Goal: Transaction & Acquisition: Book appointment/travel/reservation

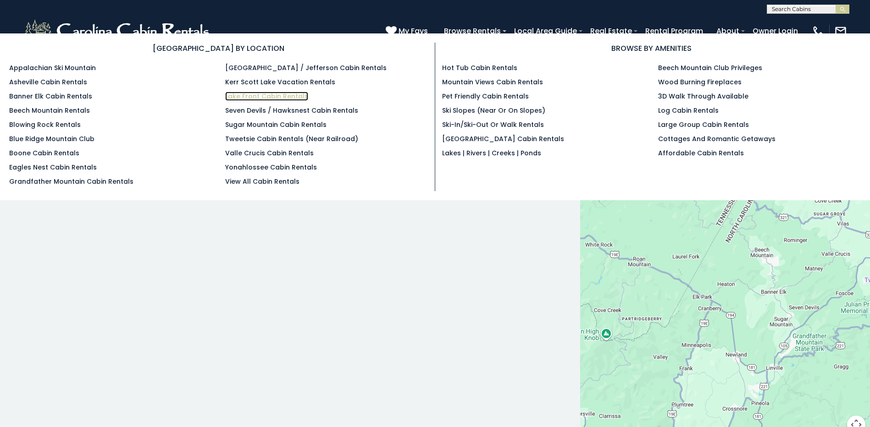
click at [300, 94] on link "Lake Front Cabin Rentals" at bounding box center [266, 96] width 83 height 9
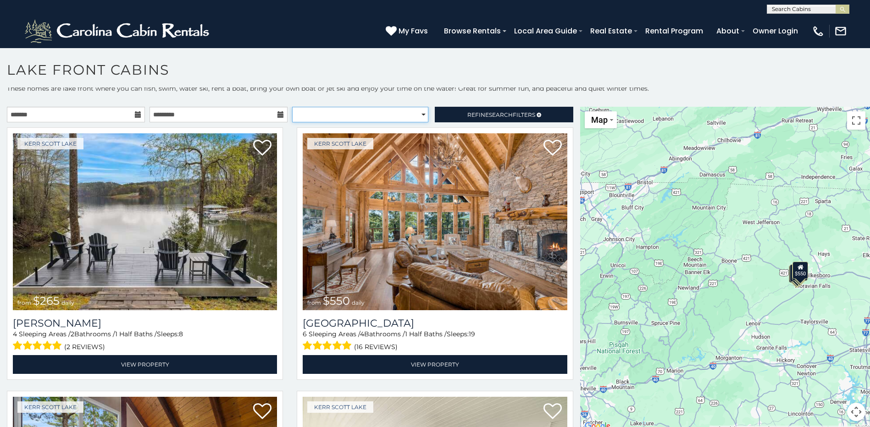
click at [419, 112] on select "**********" at bounding box center [360, 115] width 136 height 16
select select "**********"
click at [292, 107] on select "**********" at bounding box center [360, 115] width 136 height 16
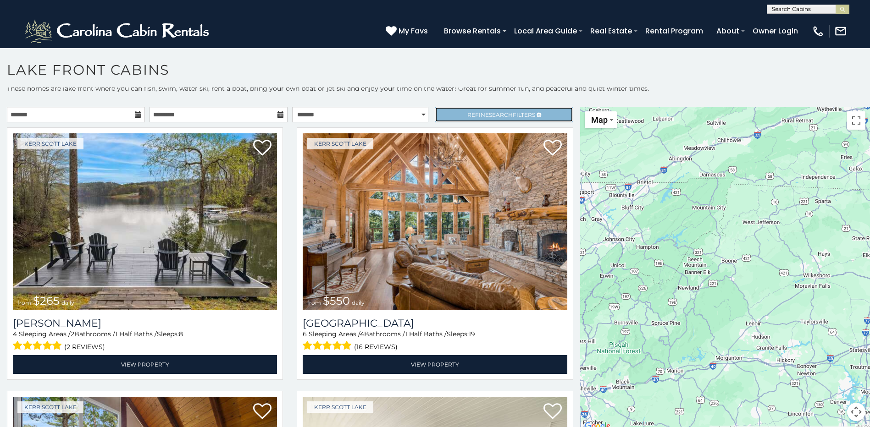
click at [451, 115] on link "Refine Search Filters" at bounding box center [504, 115] width 138 height 16
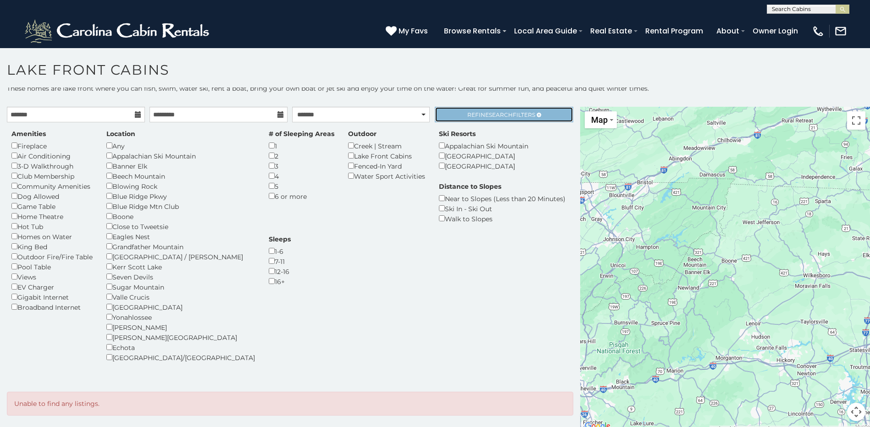
click at [448, 109] on link "Refine Search Filters" at bounding box center [504, 115] width 138 height 16
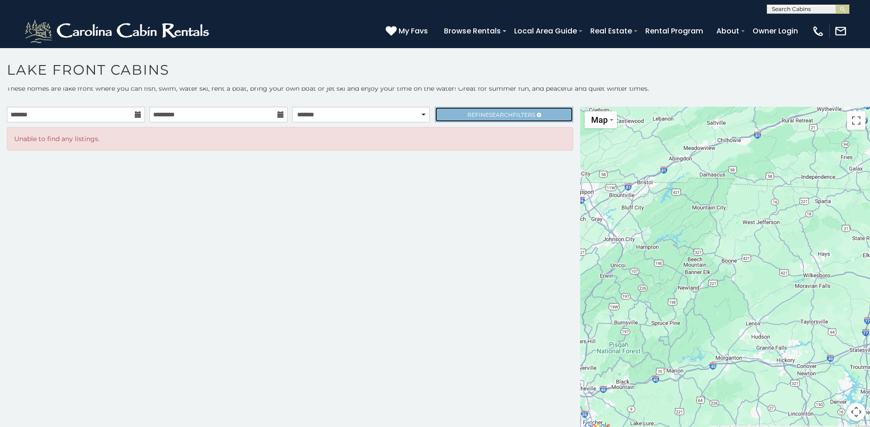
click at [452, 114] on link "Refine Search Filters" at bounding box center [504, 115] width 138 height 16
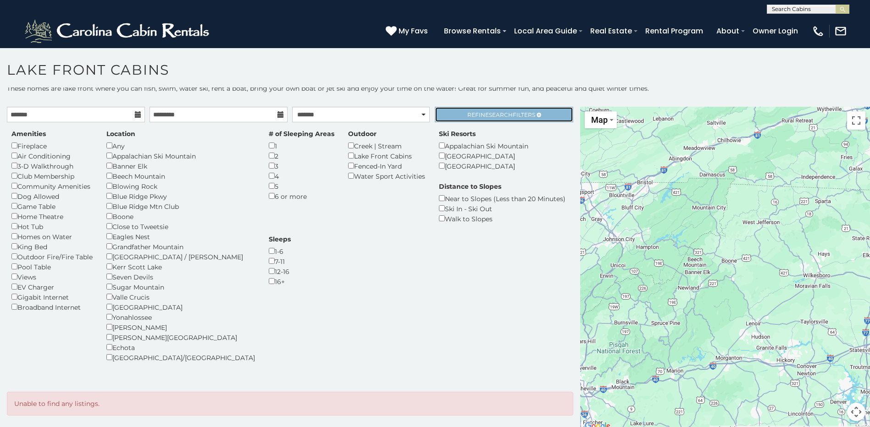
click at [467, 114] on span "Refine Search Filters" at bounding box center [501, 114] width 68 height 7
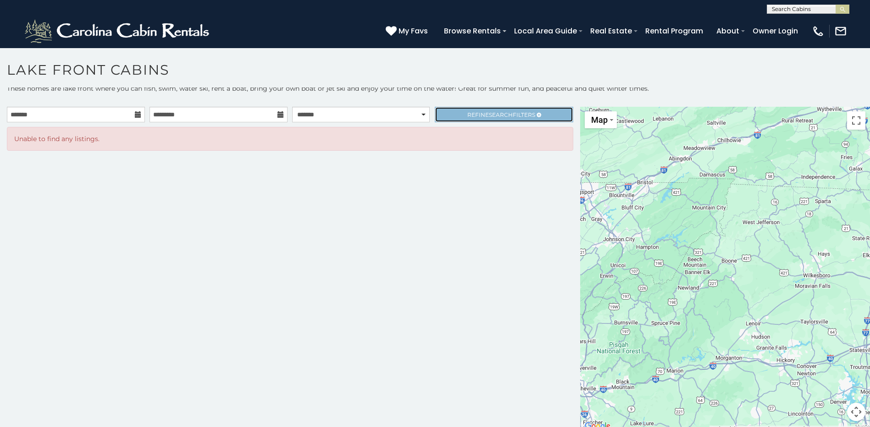
click at [467, 114] on span "Refine Search Filters" at bounding box center [501, 114] width 68 height 7
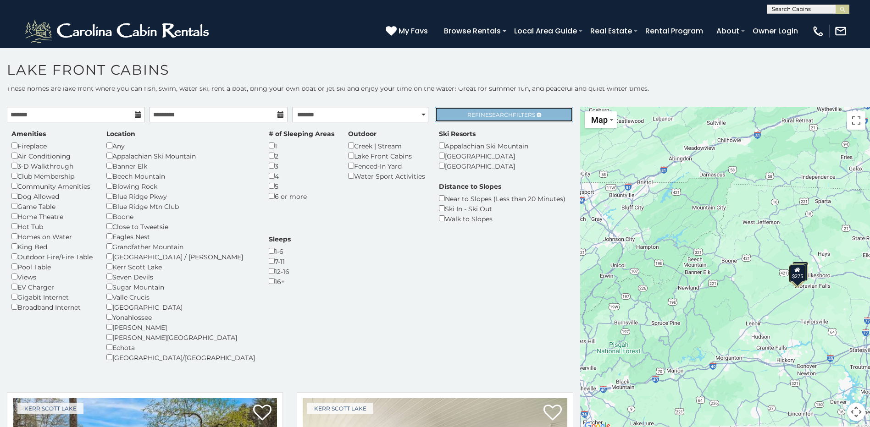
click at [467, 115] on span "Refine Search Filters" at bounding box center [501, 114] width 68 height 7
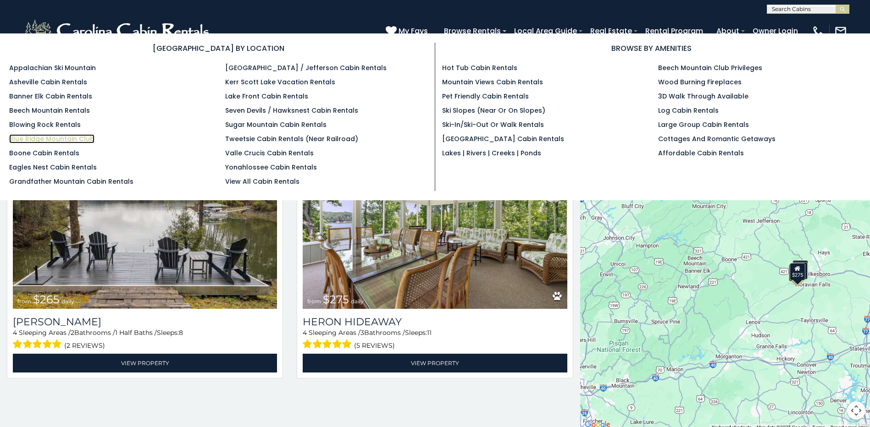
click at [61, 137] on link "Blue Ridge Mountain Club" at bounding box center [51, 138] width 85 height 9
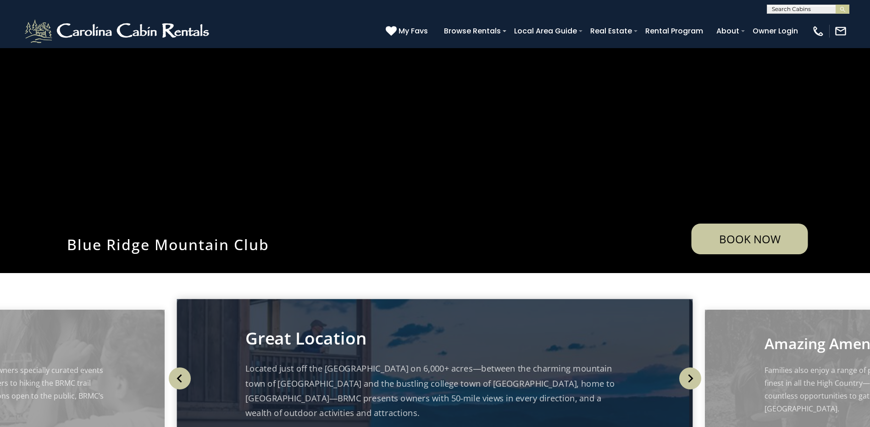
scroll to position [138, 0]
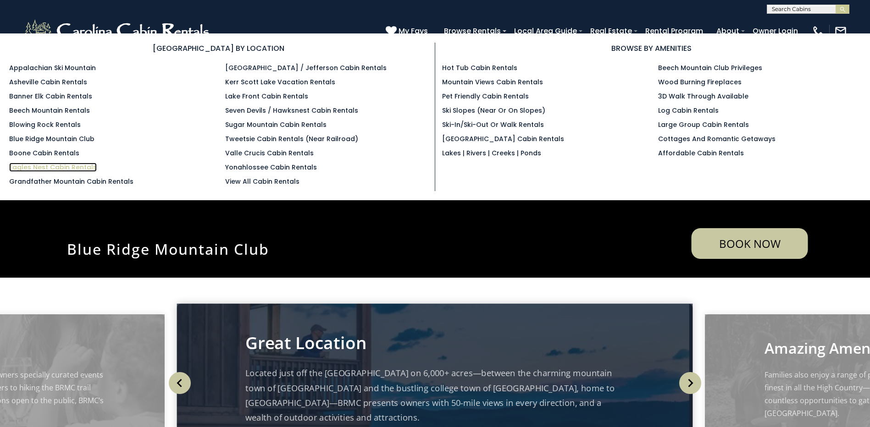
click at [50, 165] on link "Eagles Nest Cabin Rentals" at bounding box center [53, 167] width 88 height 9
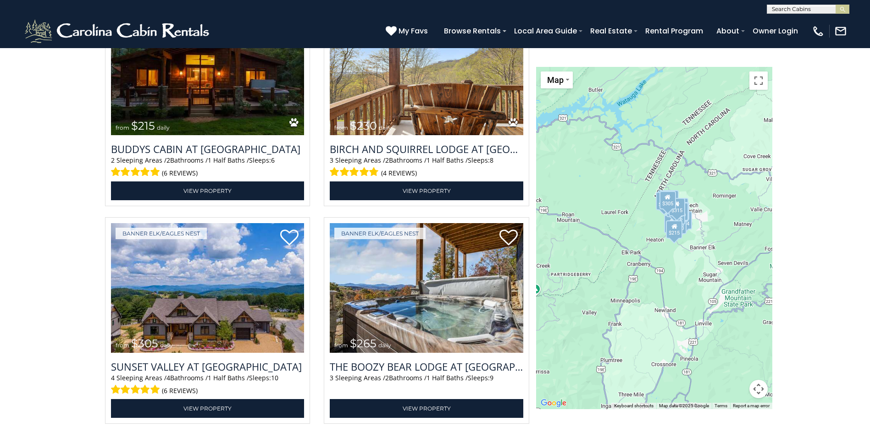
scroll to position [2292, 0]
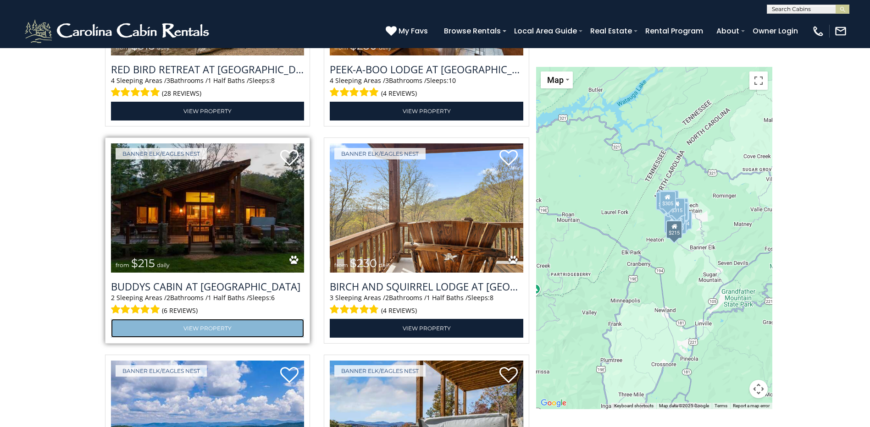
click at [204, 326] on link "View Property" at bounding box center [207, 328] width 193 height 19
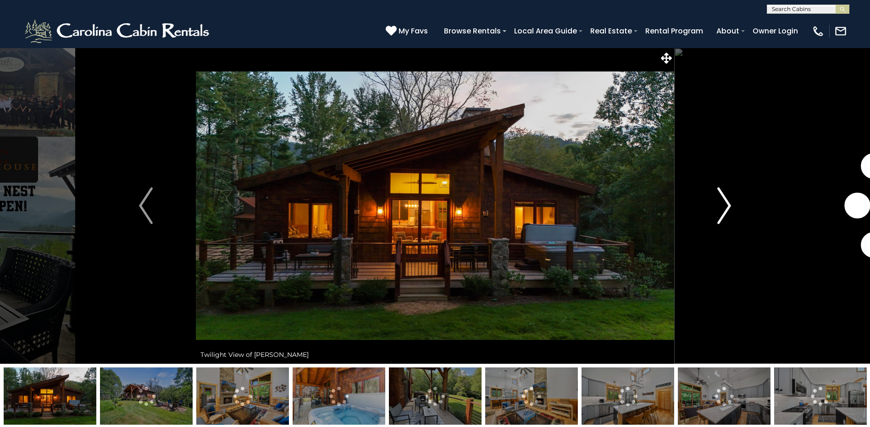
click at [727, 205] on img "Next" at bounding box center [724, 205] width 14 height 37
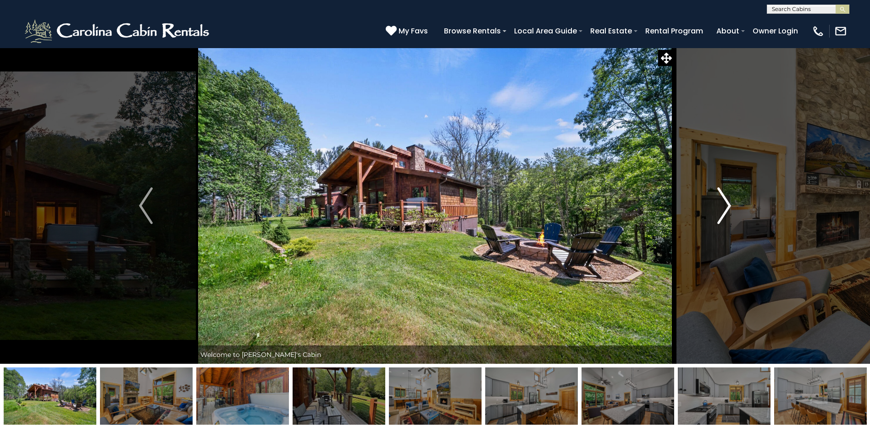
click at [728, 209] on img "Next" at bounding box center [724, 205] width 14 height 37
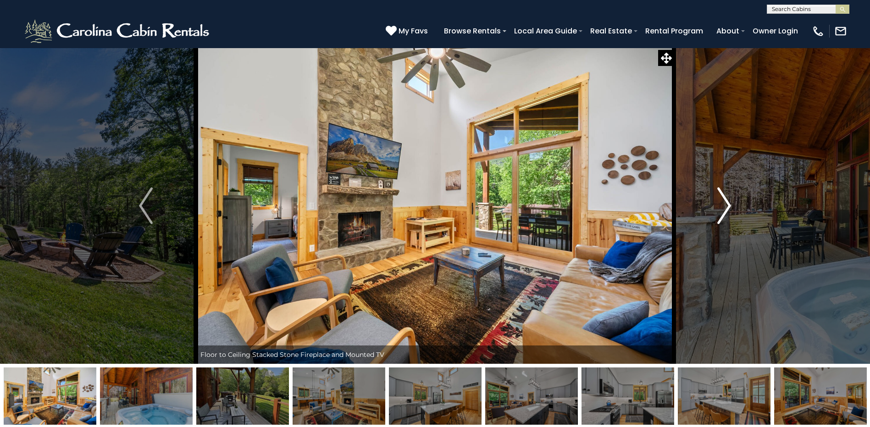
click at [728, 209] on img "Next" at bounding box center [724, 205] width 14 height 37
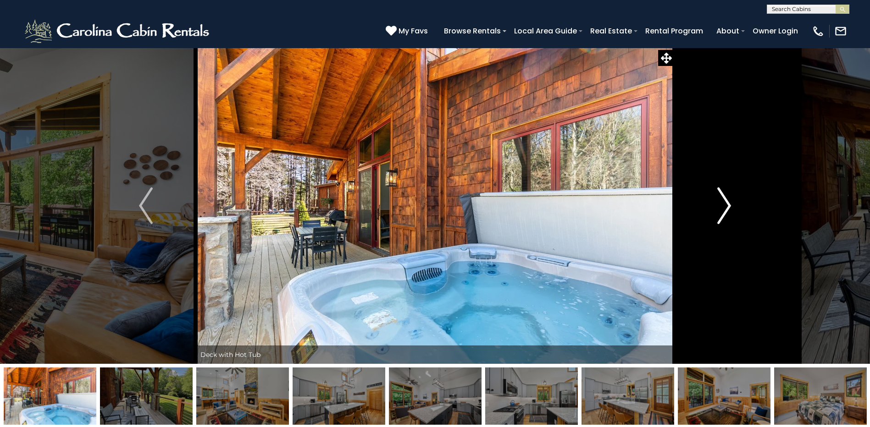
click at [728, 209] on img "Next" at bounding box center [724, 205] width 14 height 37
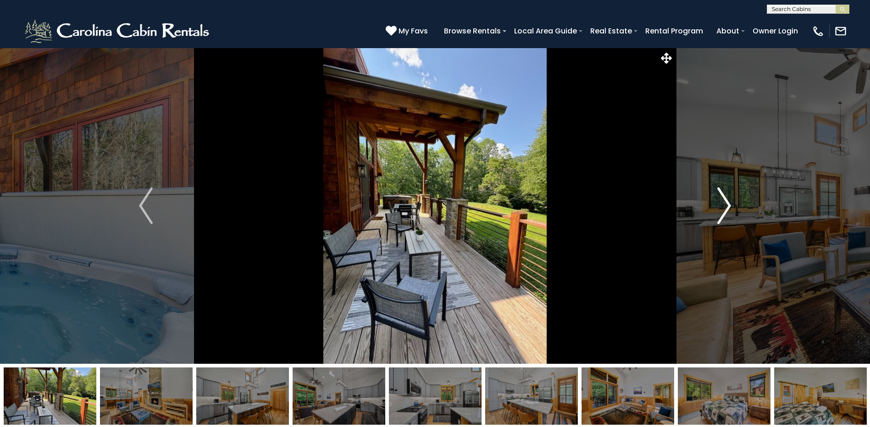
click at [728, 209] on img "Next" at bounding box center [724, 205] width 14 height 37
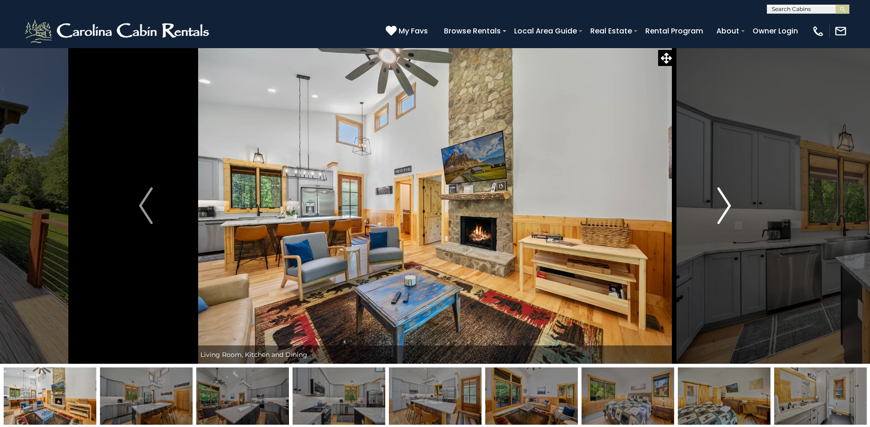
click at [728, 209] on img "Next" at bounding box center [724, 205] width 14 height 37
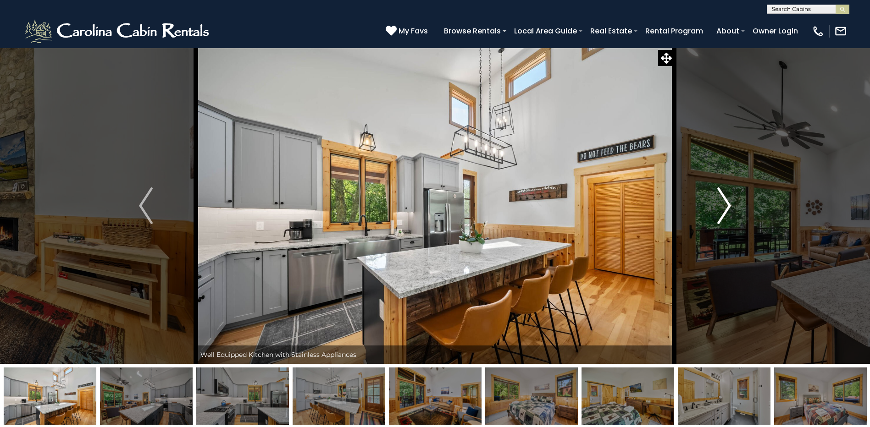
click at [728, 209] on img "Next" at bounding box center [724, 205] width 14 height 37
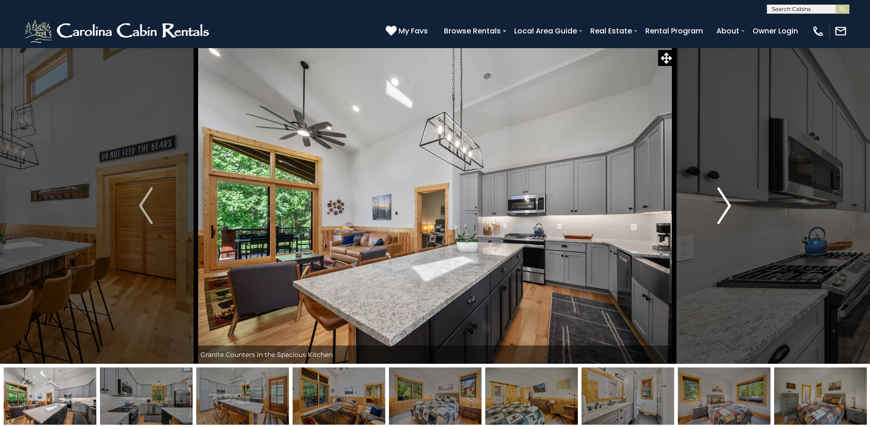
click at [728, 209] on img "Next" at bounding box center [724, 205] width 14 height 37
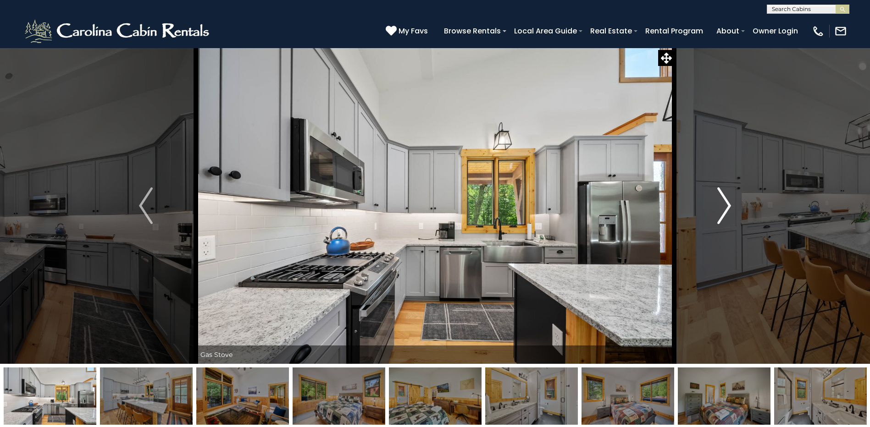
click at [728, 209] on img "Next" at bounding box center [724, 205] width 14 height 37
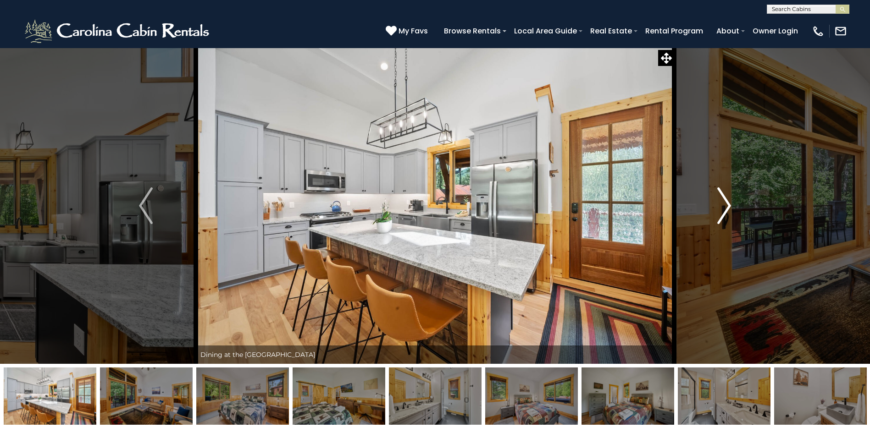
click at [728, 209] on img "Next" at bounding box center [724, 205] width 14 height 37
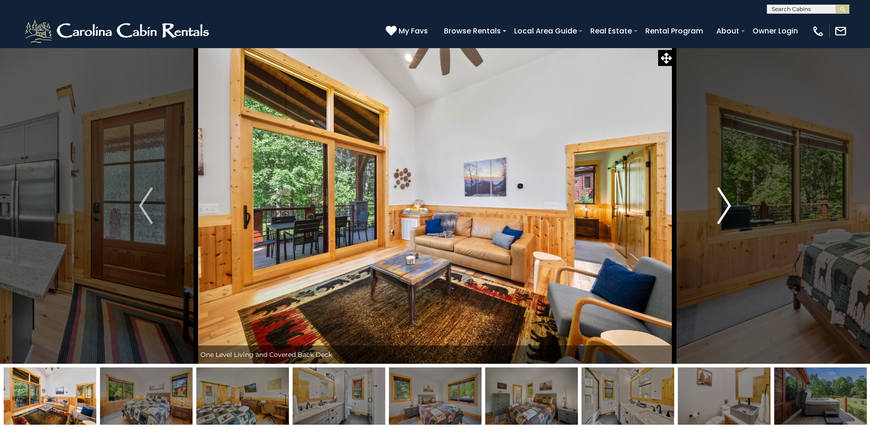
click at [728, 209] on img "Next" at bounding box center [724, 205] width 14 height 37
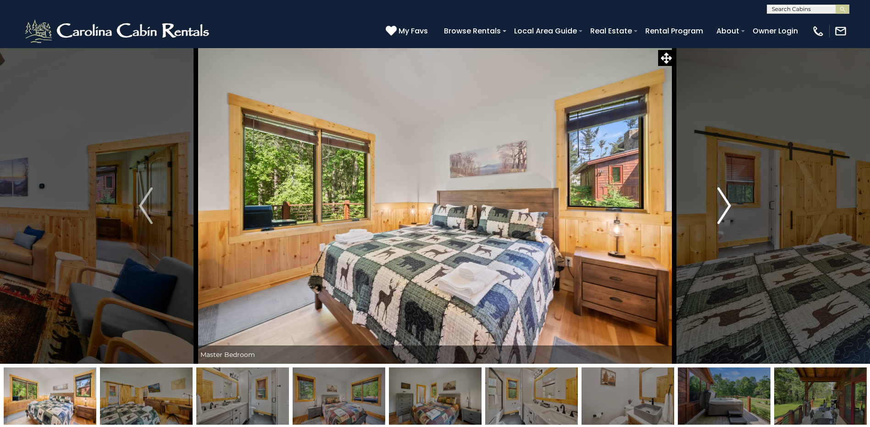
click at [728, 209] on img "Next" at bounding box center [724, 205] width 14 height 37
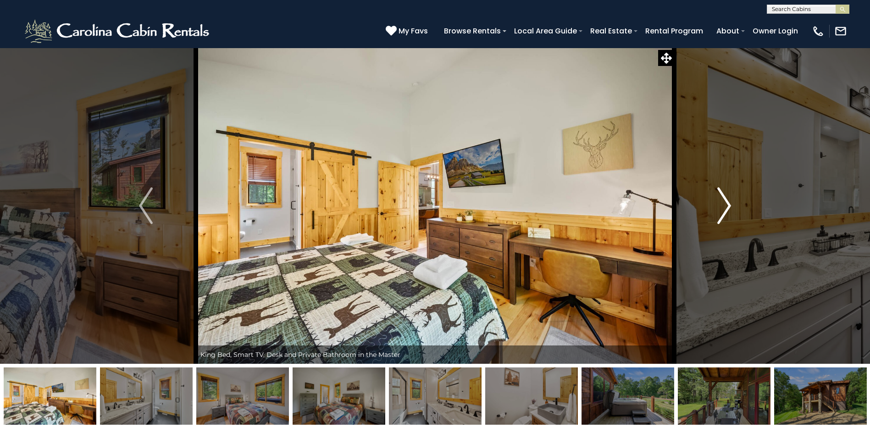
click at [728, 209] on img "Next" at bounding box center [724, 205] width 14 height 37
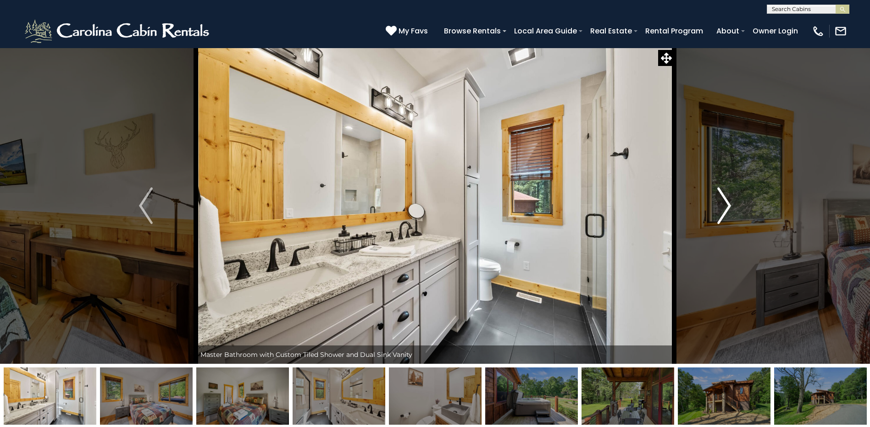
click at [728, 209] on img "Next" at bounding box center [724, 205] width 14 height 37
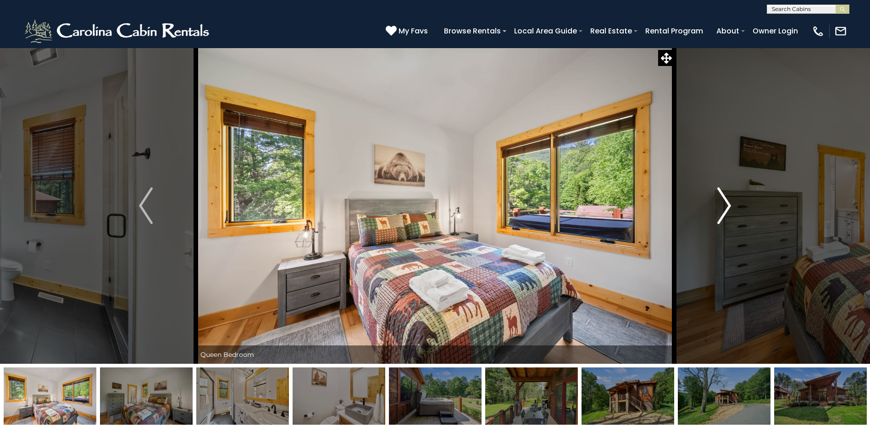
click at [728, 209] on img "Next" at bounding box center [724, 205] width 14 height 37
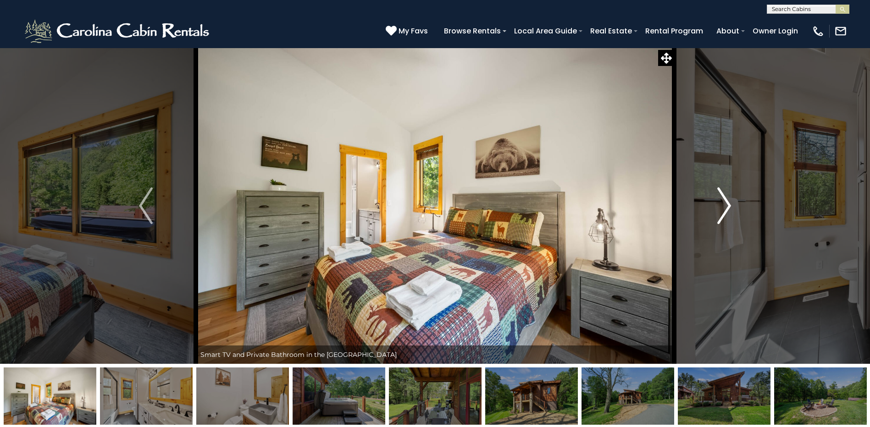
click at [728, 209] on img "Next" at bounding box center [724, 205] width 14 height 37
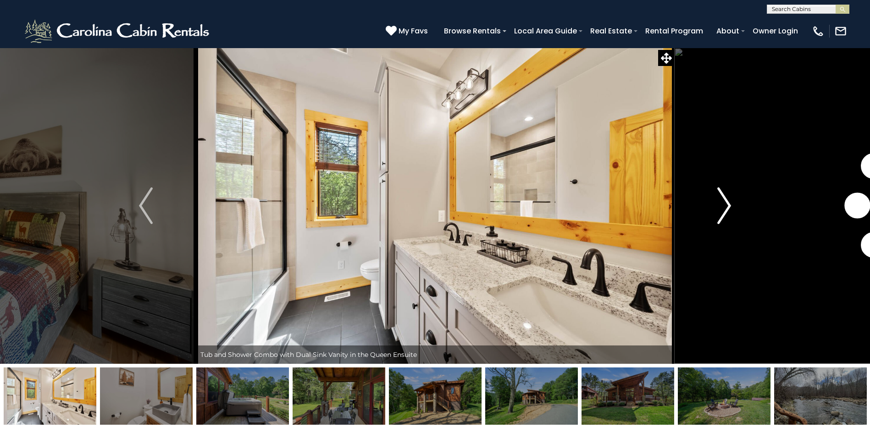
click at [728, 209] on img "Next" at bounding box center [724, 205] width 14 height 37
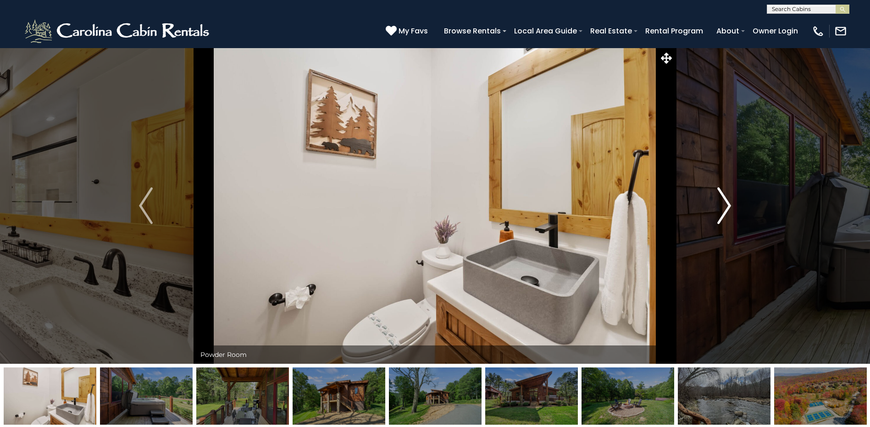
click at [728, 209] on img "Next" at bounding box center [724, 205] width 14 height 37
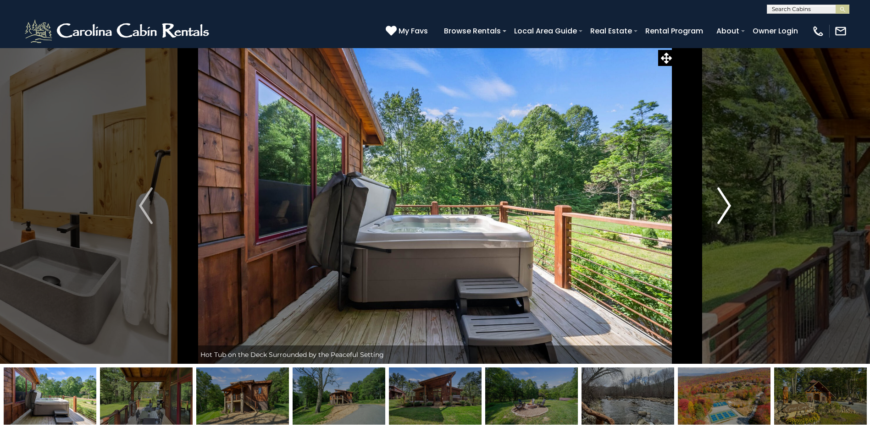
click at [728, 209] on img "Next" at bounding box center [724, 205] width 14 height 37
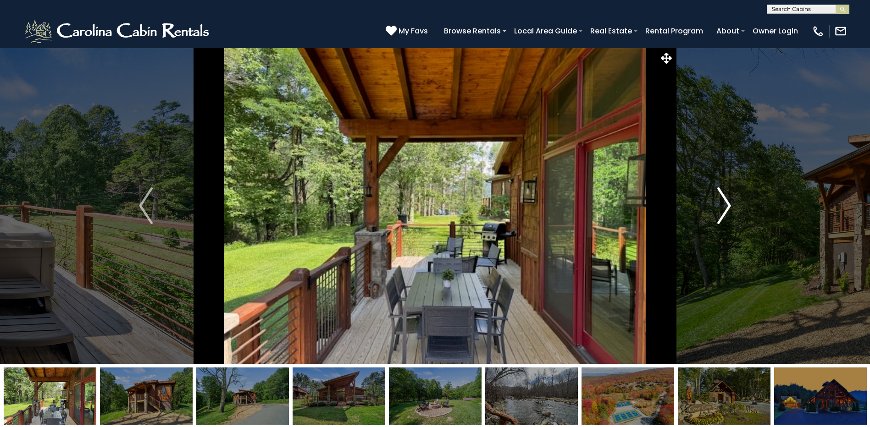
click at [728, 209] on img "Next" at bounding box center [724, 205] width 14 height 37
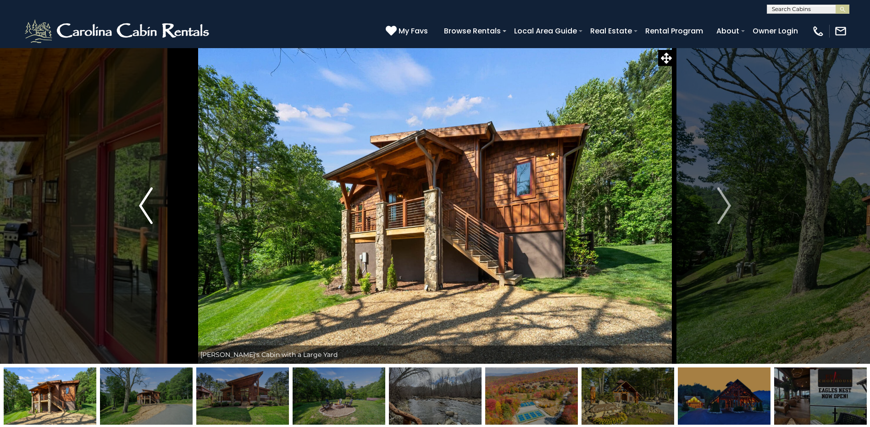
click at [151, 201] on img "Previous" at bounding box center [146, 205] width 14 height 37
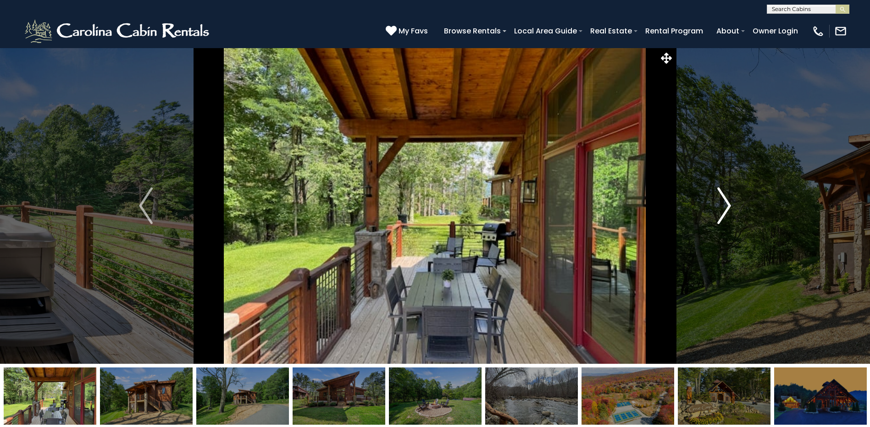
click at [729, 204] on img "Next" at bounding box center [724, 205] width 14 height 37
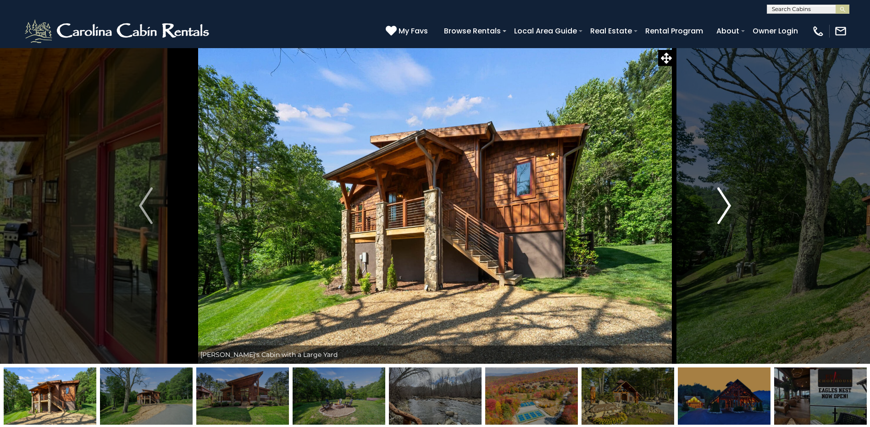
click at [728, 204] on img "Next" at bounding box center [724, 205] width 14 height 37
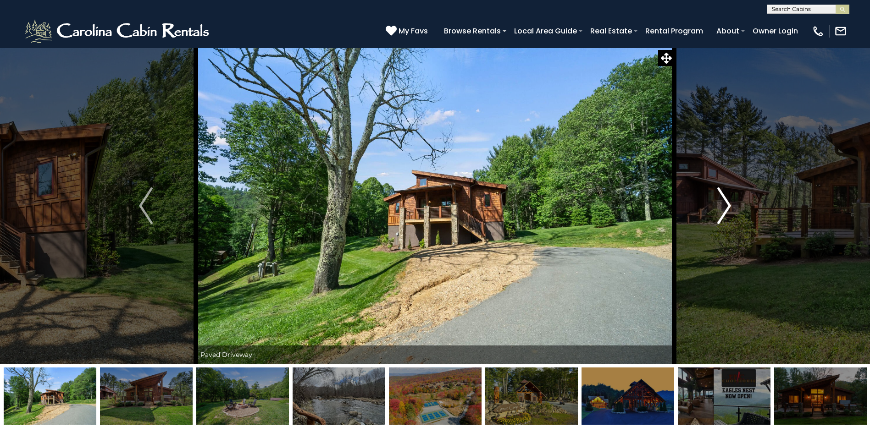
click at [724, 204] on img "Next" at bounding box center [724, 205] width 14 height 37
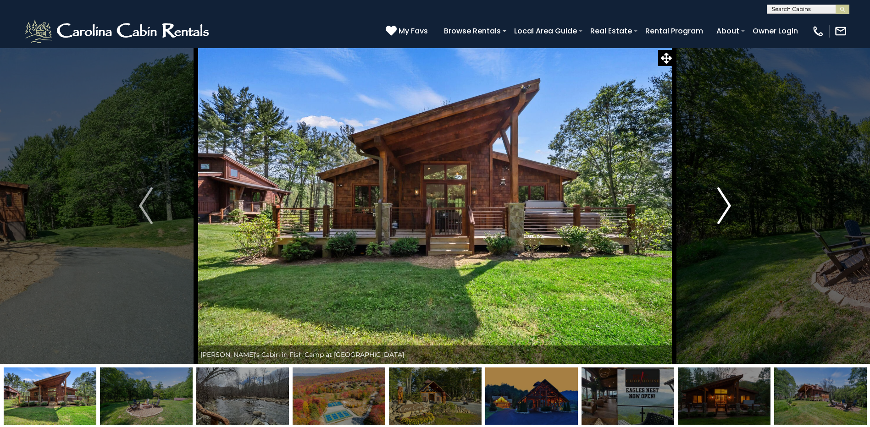
click at [727, 207] on img "Next" at bounding box center [724, 205] width 14 height 37
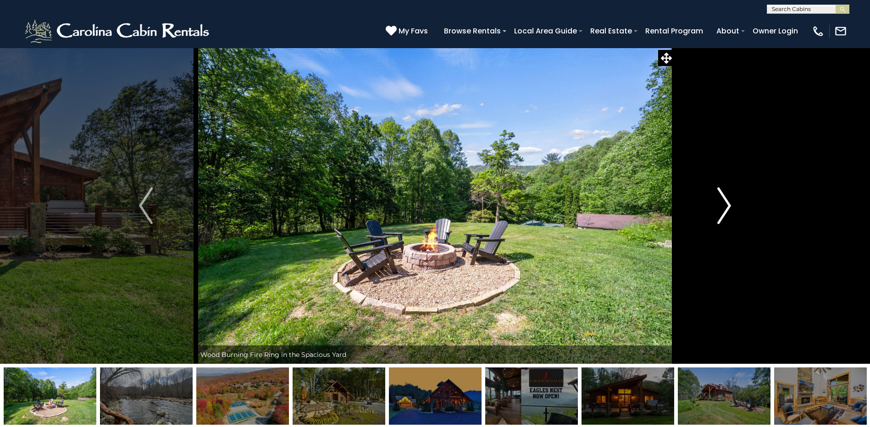
click at [727, 207] on img "Next" at bounding box center [724, 205] width 14 height 37
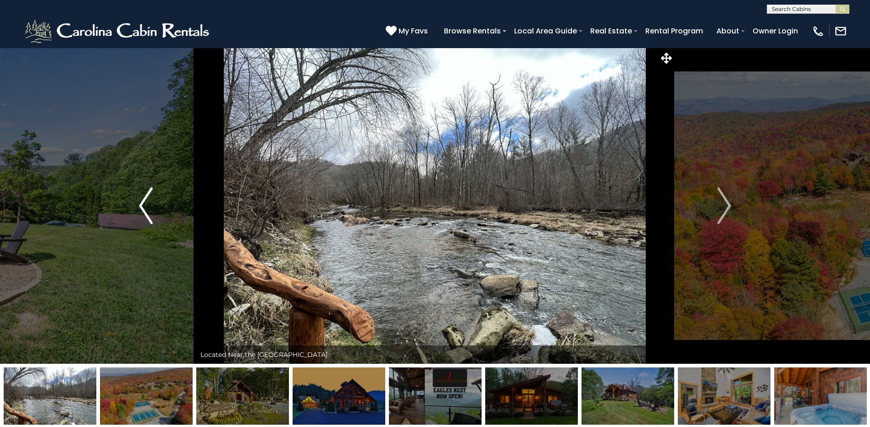
click at [143, 200] on img "Previous" at bounding box center [146, 205] width 14 height 37
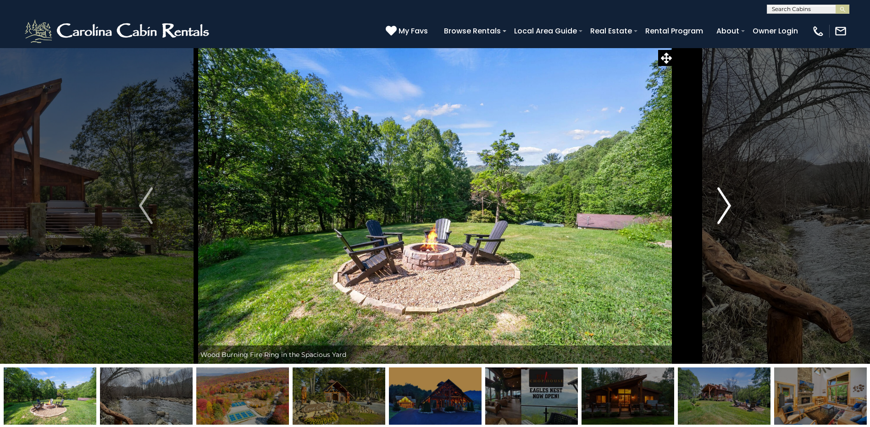
click at [722, 208] on img "Next" at bounding box center [724, 205] width 14 height 37
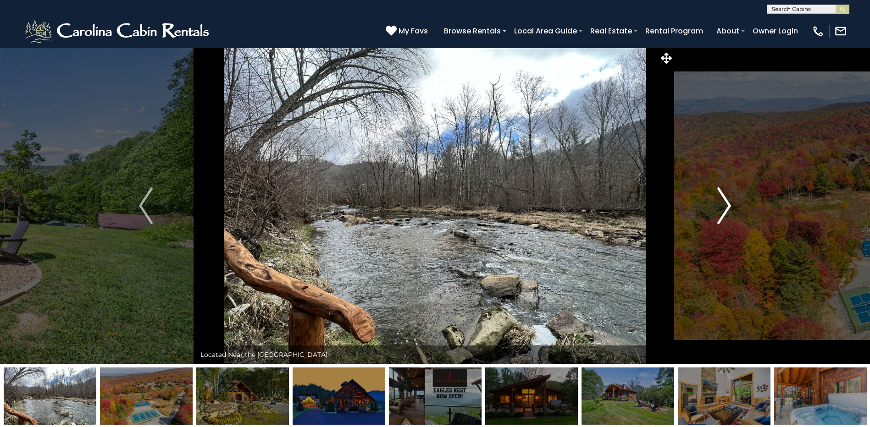
click at [722, 208] on img "Next" at bounding box center [724, 205] width 14 height 37
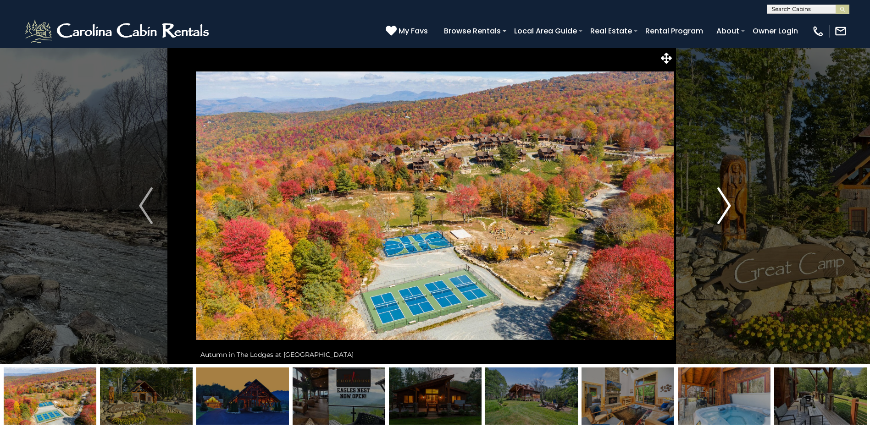
click at [722, 208] on img "Next" at bounding box center [724, 205] width 14 height 37
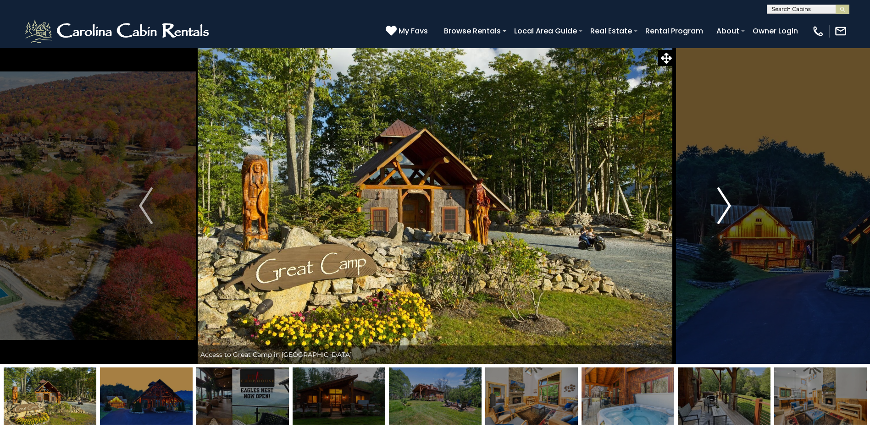
click at [722, 207] on img "Next" at bounding box center [724, 205] width 14 height 37
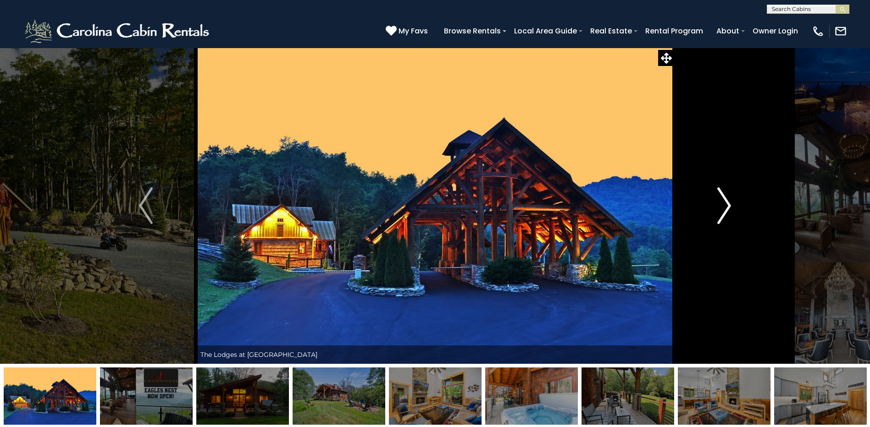
click at [722, 207] on img "Next" at bounding box center [724, 205] width 14 height 37
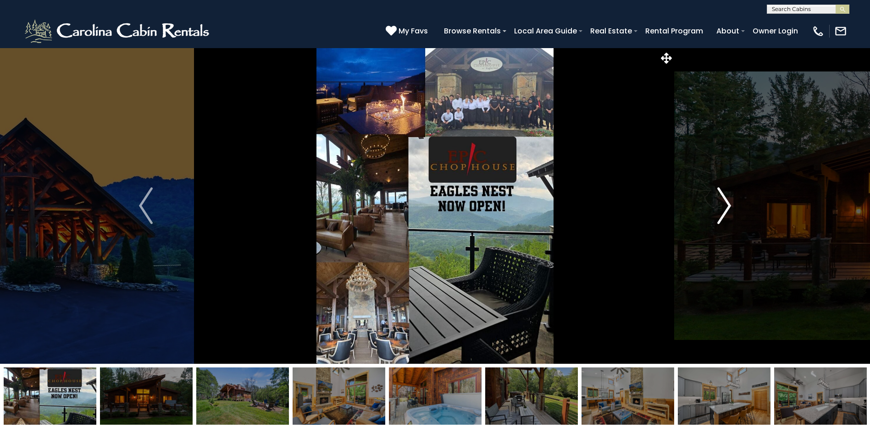
click at [722, 207] on img "Next" at bounding box center [724, 205] width 14 height 37
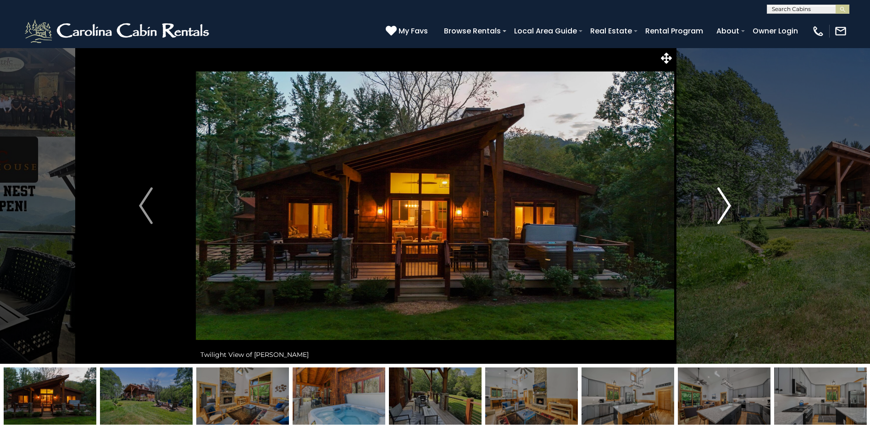
click at [722, 207] on img "Next" at bounding box center [724, 205] width 14 height 37
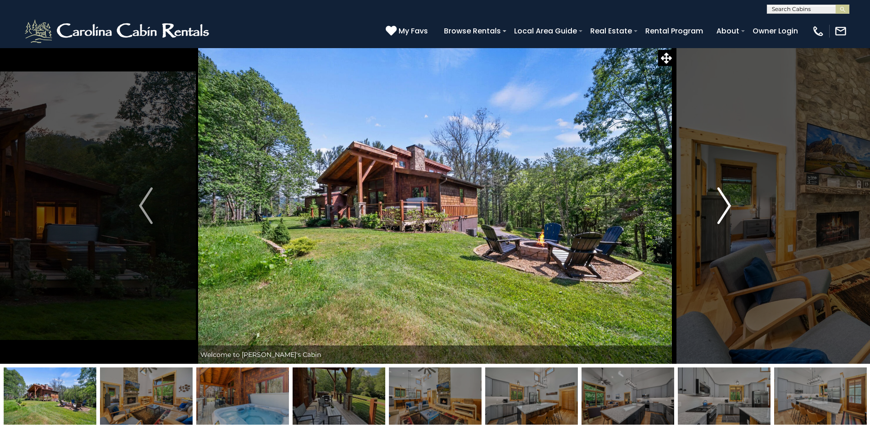
click at [722, 207] on img "Next" at bounding box center [724, 205] width 14 height 37
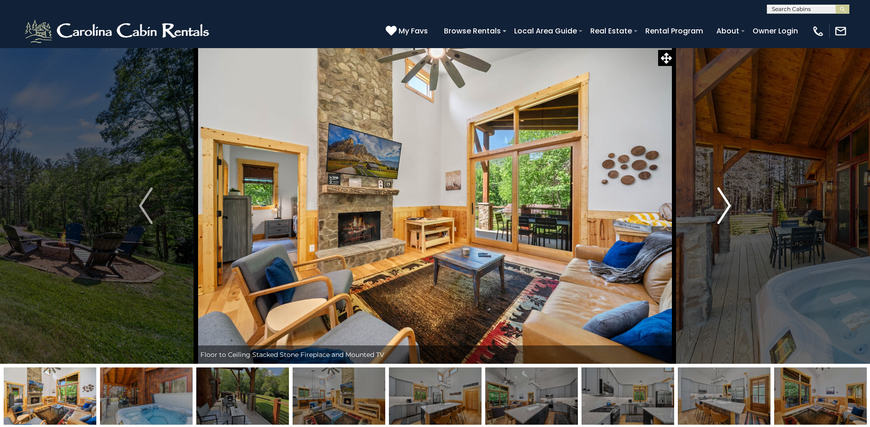
click at [722, 207] on img "Next" at bounding box center [724, 205] width 14 height 37
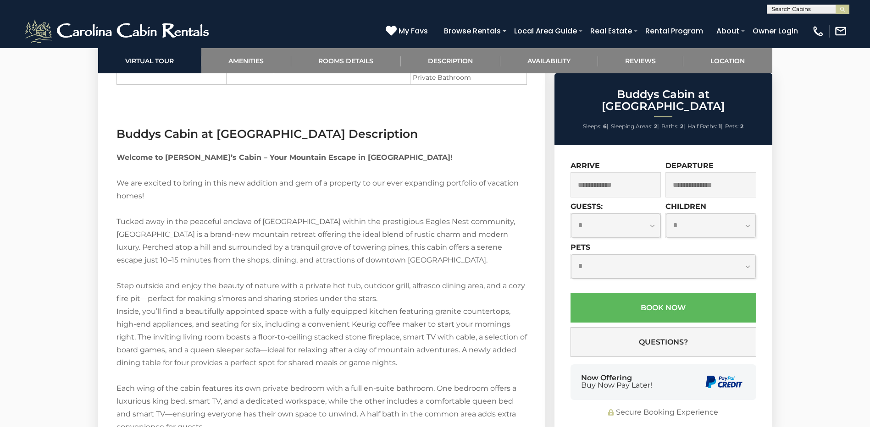
scroll to position [1102, 0]
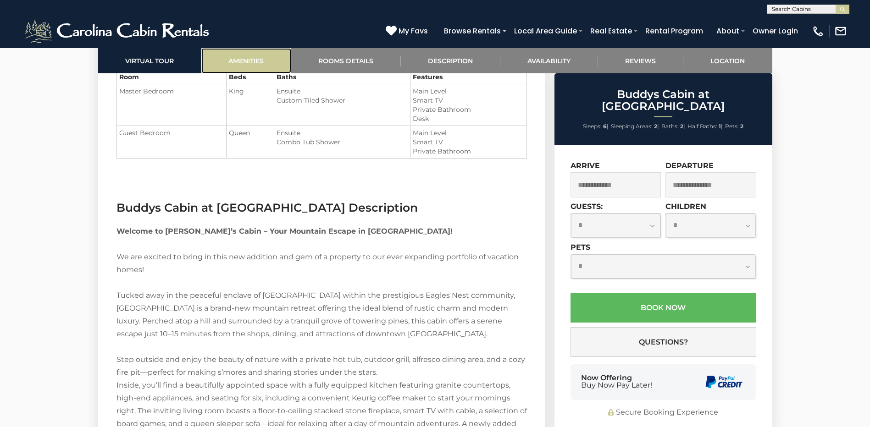
click at [261, 65] on link "Amenities" at bounding box center [246, 60] width 90 height 25
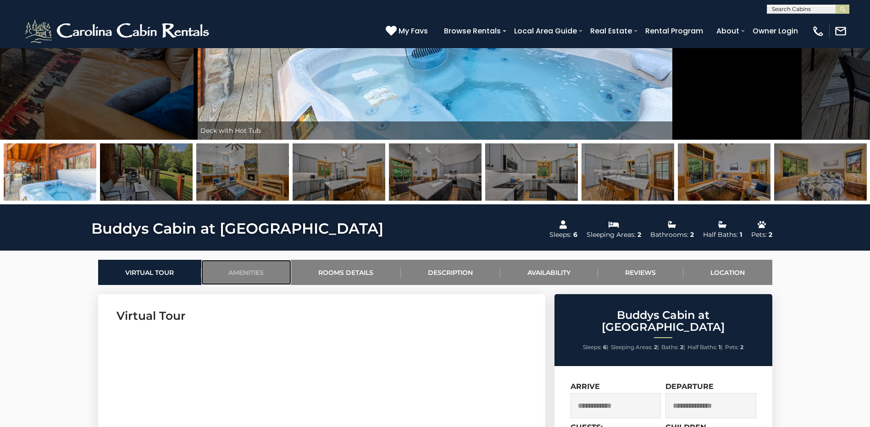
scroll to position [87, 0]
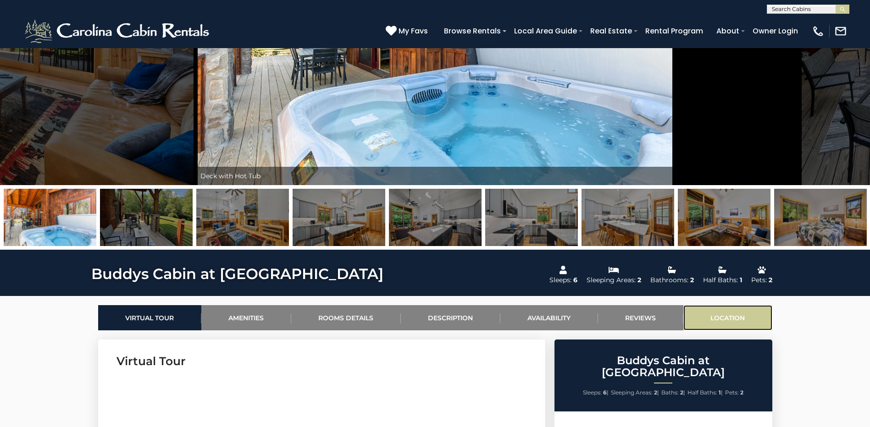
click at [746, 309] on link "Location" at bounding box center [727, 317] width 89 height 25
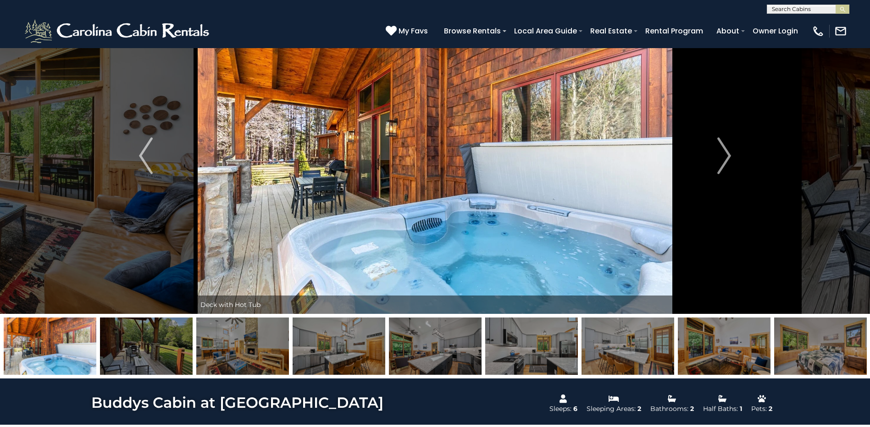
scroll to position [0, 0]
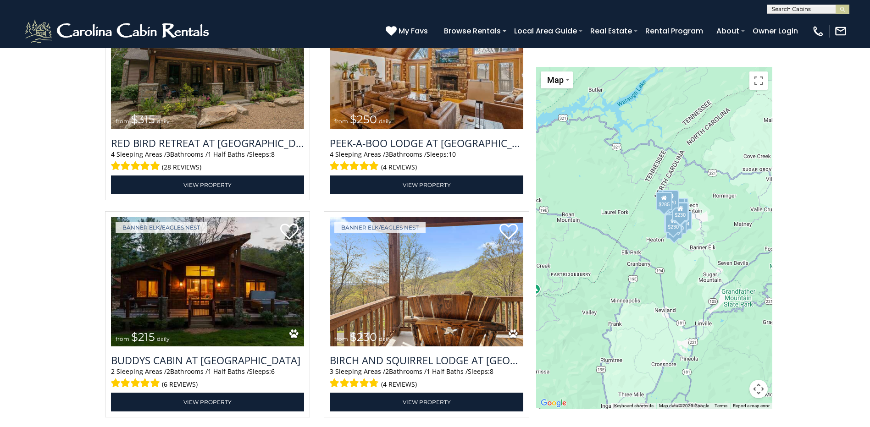
scroll to position [2311, 0]
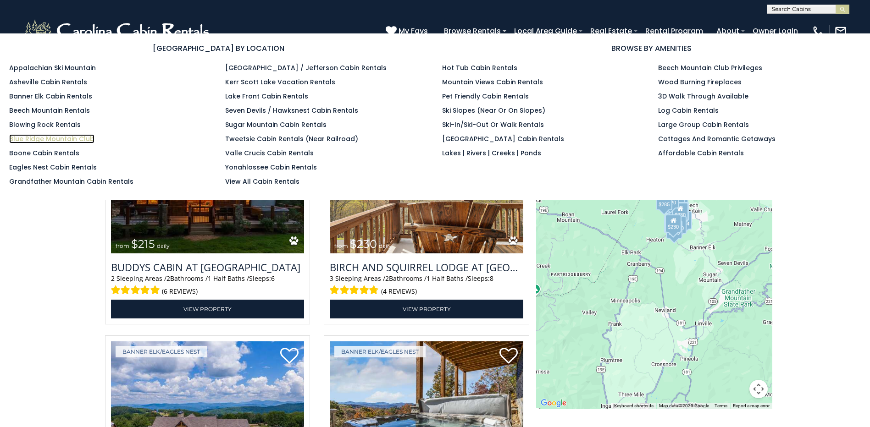
click at [71, 139] on link "Blue Ridge Mountain Club" at bounding box center [51, 138] width 85 height 9
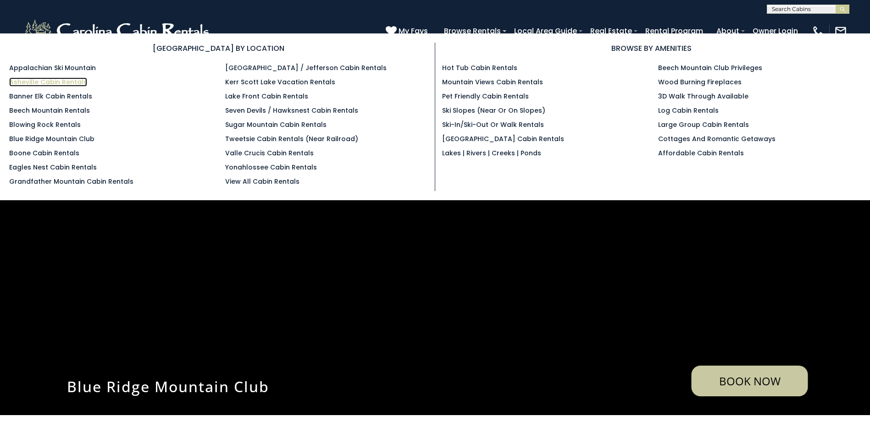
click at [78, 83] on link "Asheville Cabin Rentals" at bounding box center [48, 81] width 78 height 9
